Goal: Book appointment/travel/reservation

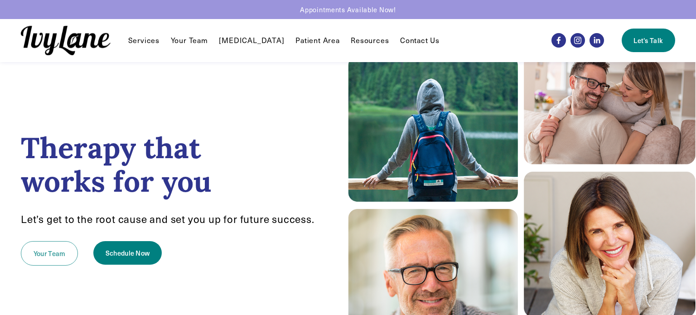
click at [38, 253] on link "Your Team" at bounding box center [49, 253] width 57 height 24
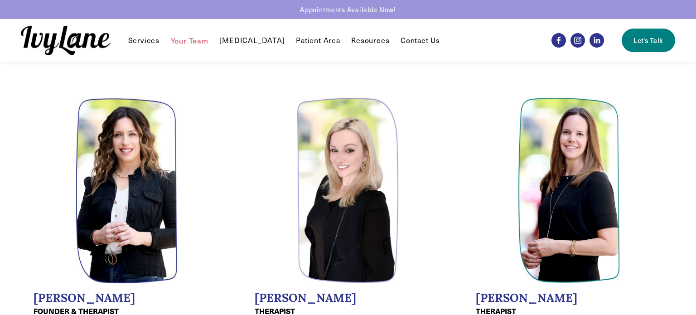
click at [212, 236] on li "Wendy Pawelski FOUNDER & THERAPIST LCPC, CADC, EMDR, CCTP Wendy founded Ivy Lan…" at bounding box center [127, 261] width 212 height 352
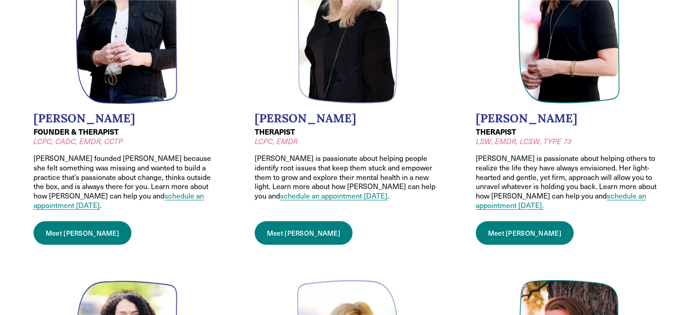
scroll to position [181, 0]
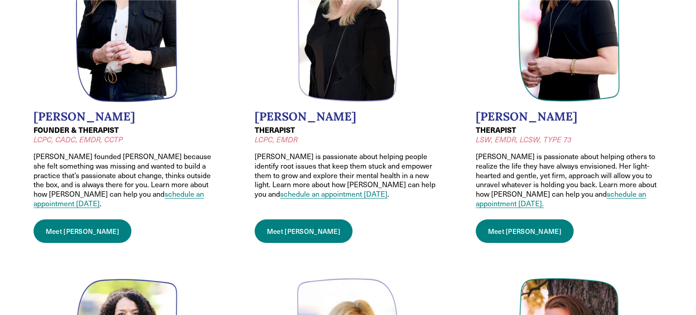
click at [98, 196] on link "schedule an appointment today" at bounding box center [119, 198] width 170 height 19
